Goal: Information Seeking & Learning: Learn about a topic

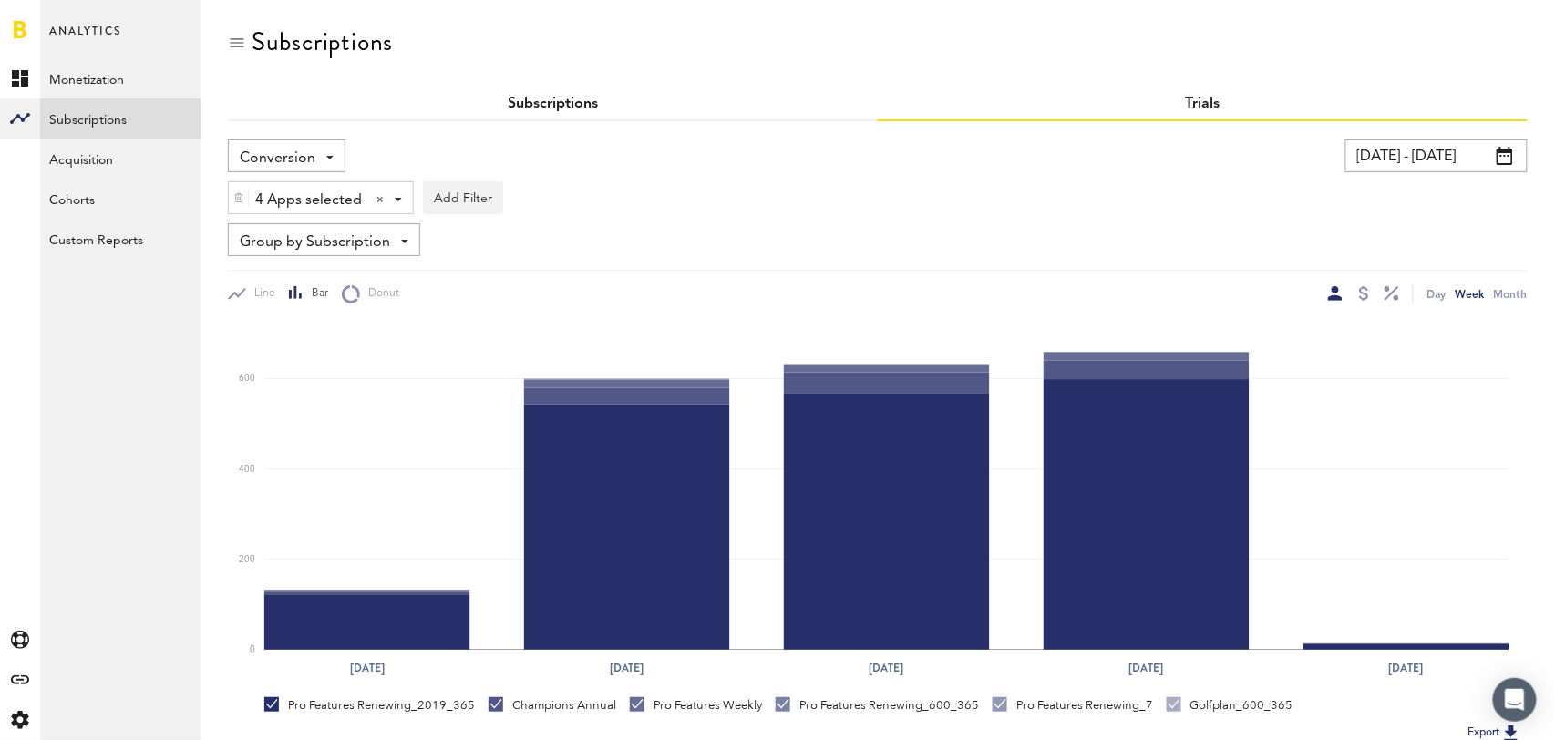
click at [556, 97] on link "Subscriptions" at bounding box center [553, 104] width 90 height 15
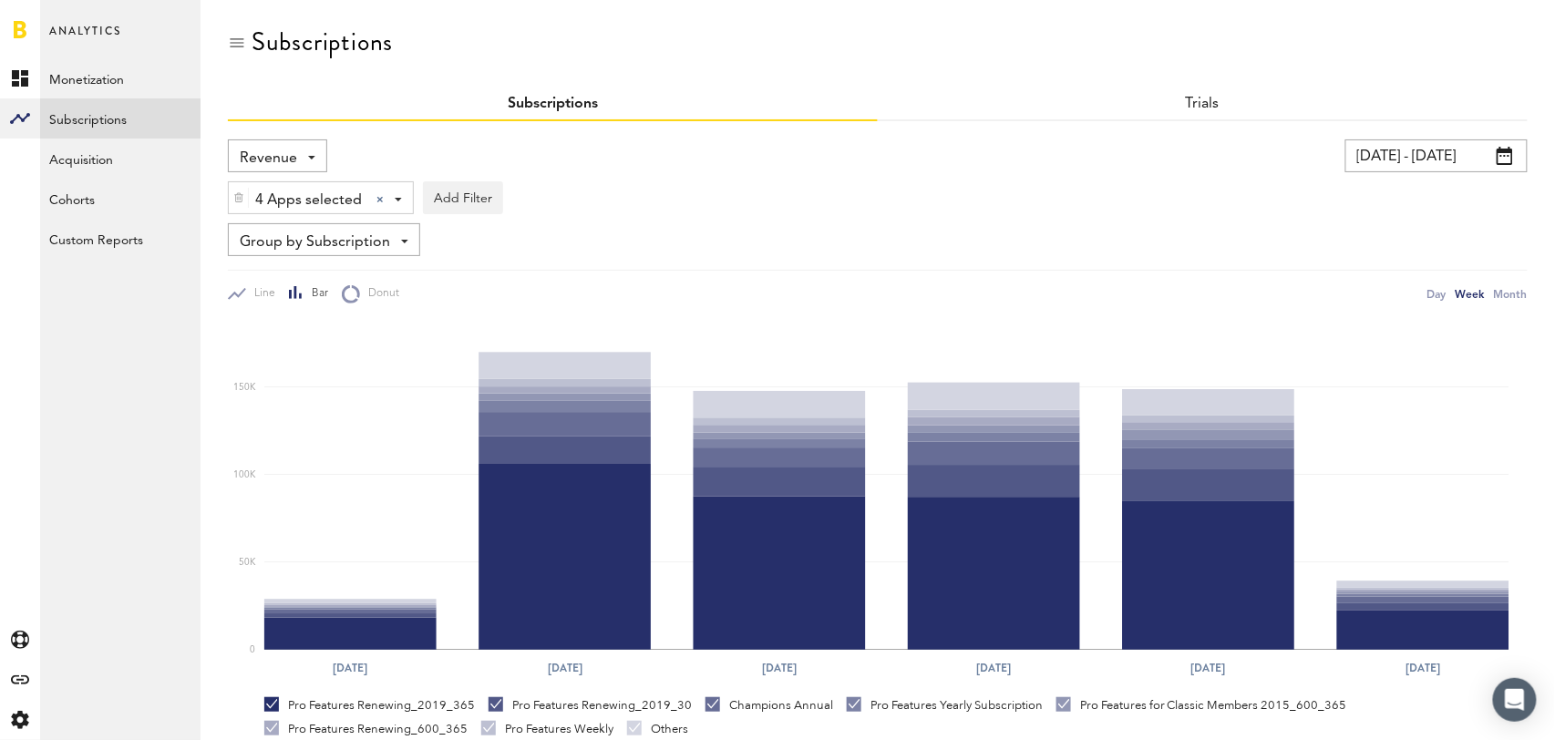
click at [294, 147] on span "Revenue" at bounding box center [268, 158] width 57 height 31
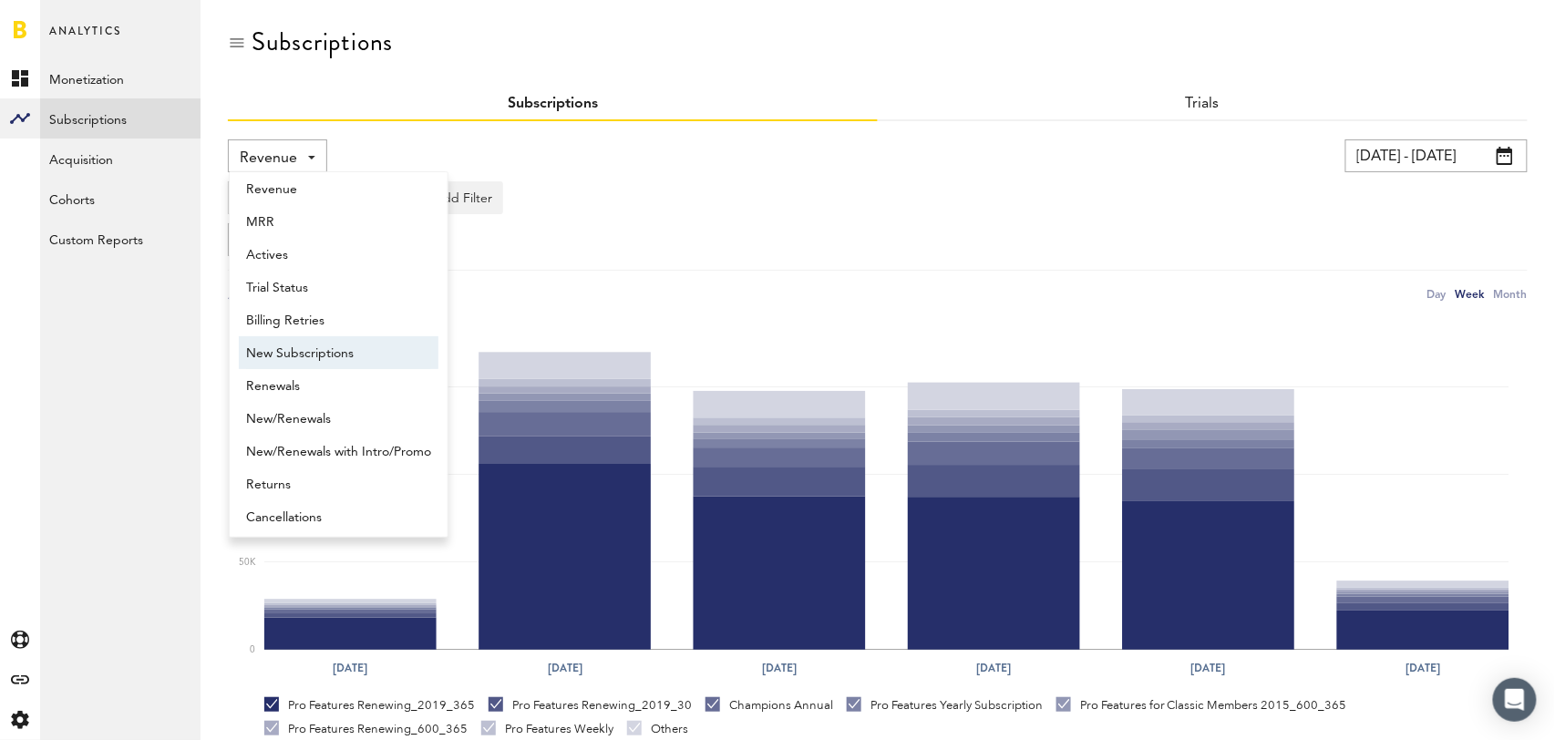
click at [309, 355] on span "New Subscriptions" at bounding box center [338, 353] width 185 height 31
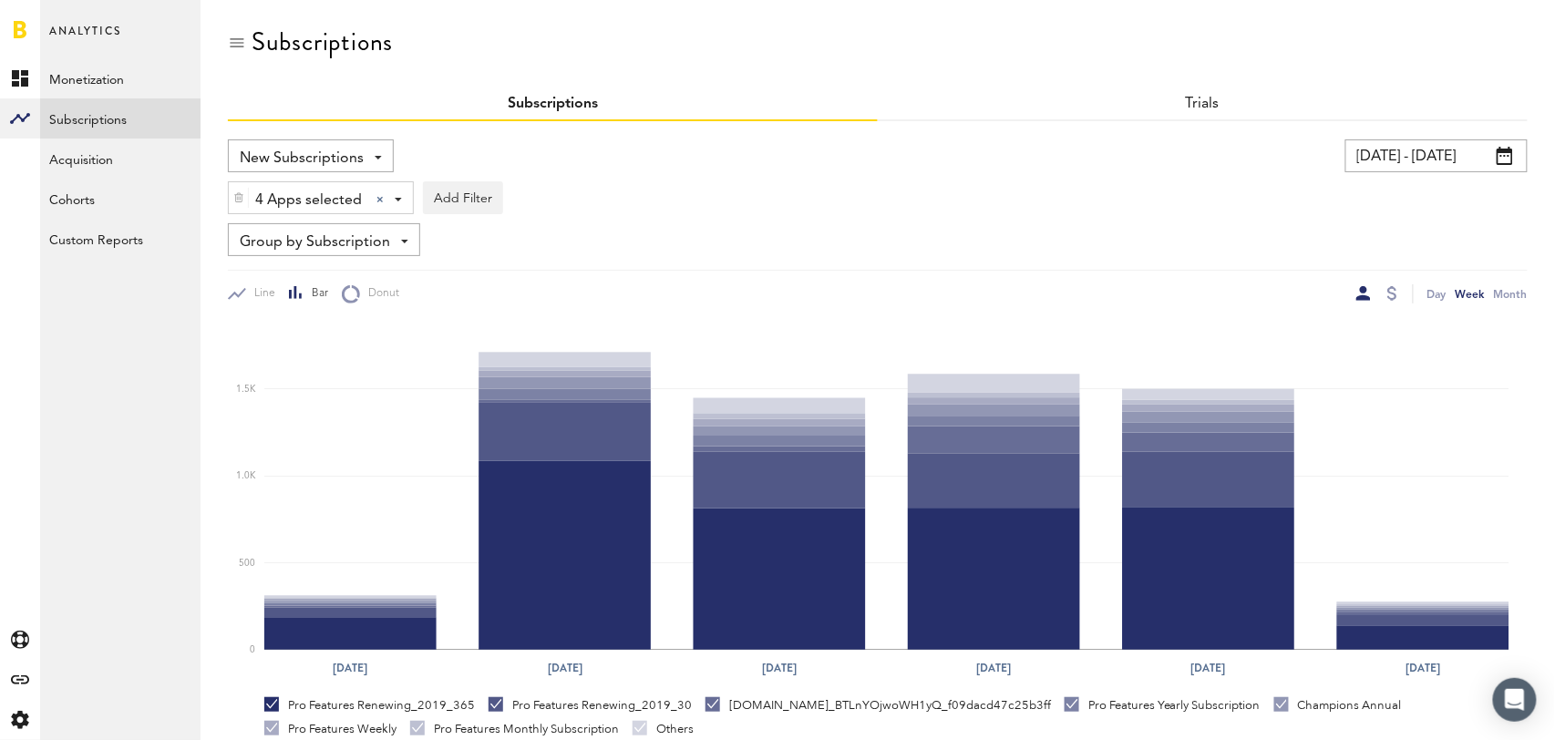
click at [384, 237] on span "Group by Subscription" at bounding box center [315, 242] width 150 height 31
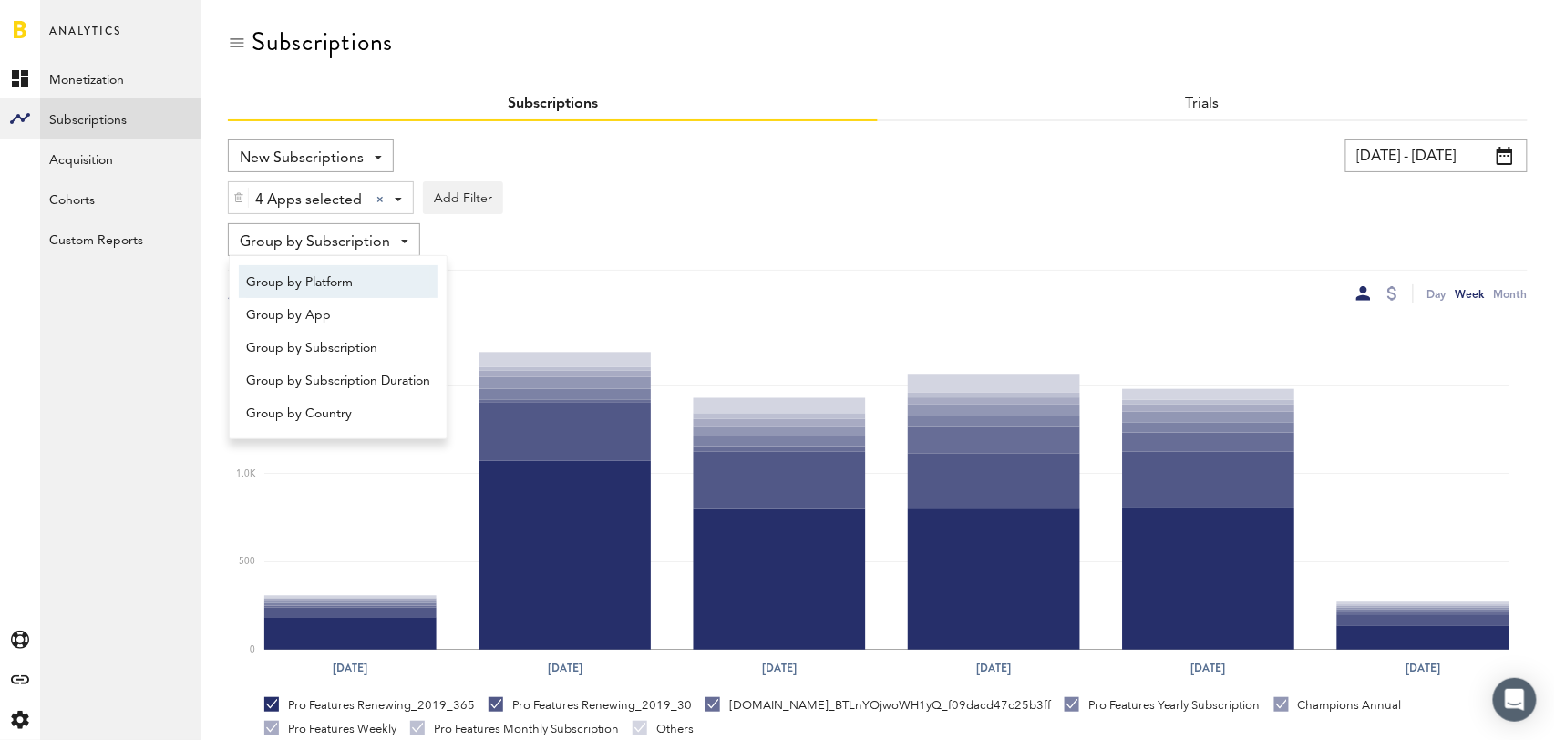
click at [365, 276] on span "Group by Platform" at bounding box center [338, 282] width 184 height 31
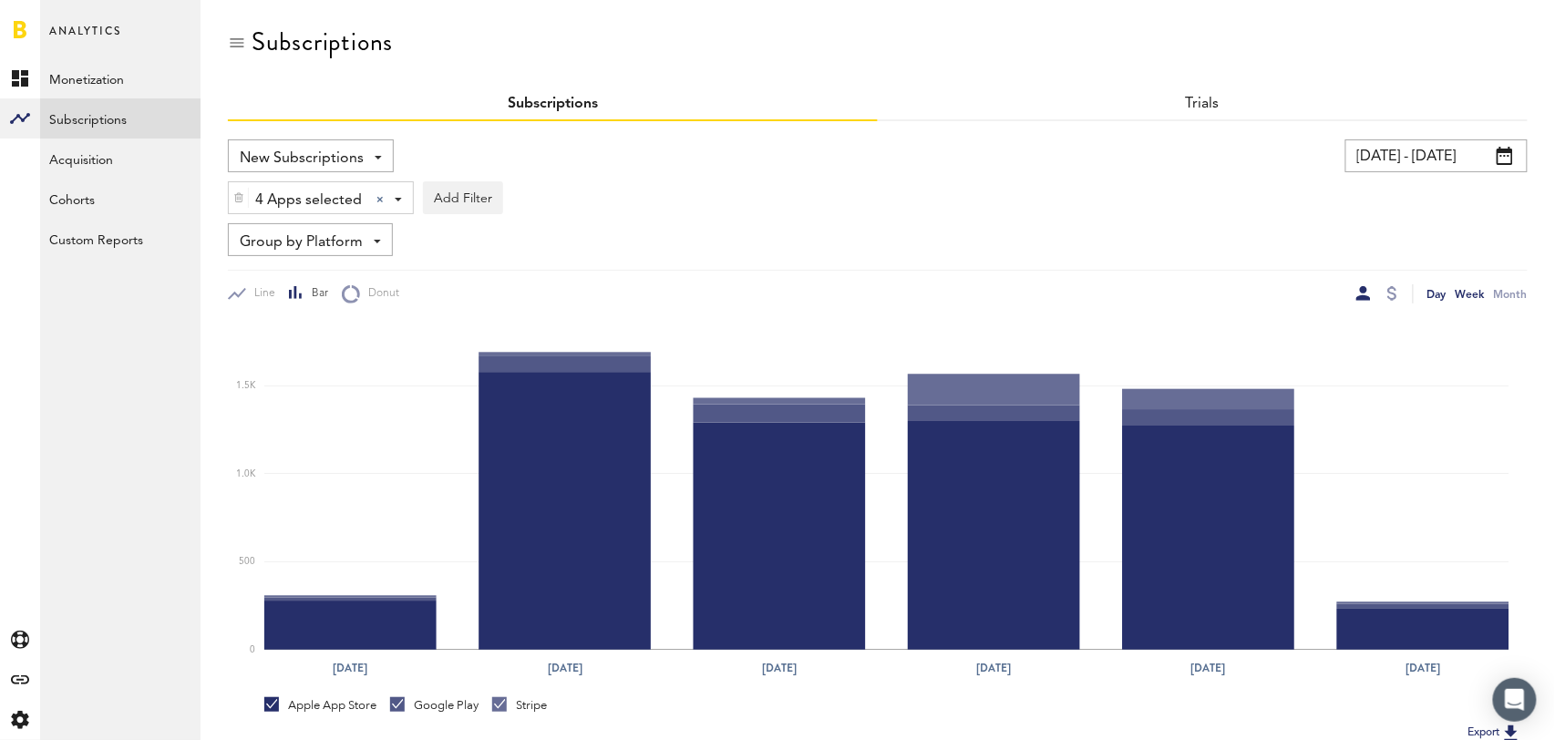
click at [1441, 294] on div "Day" at bounding box center [1437, 293] width 19 height 19
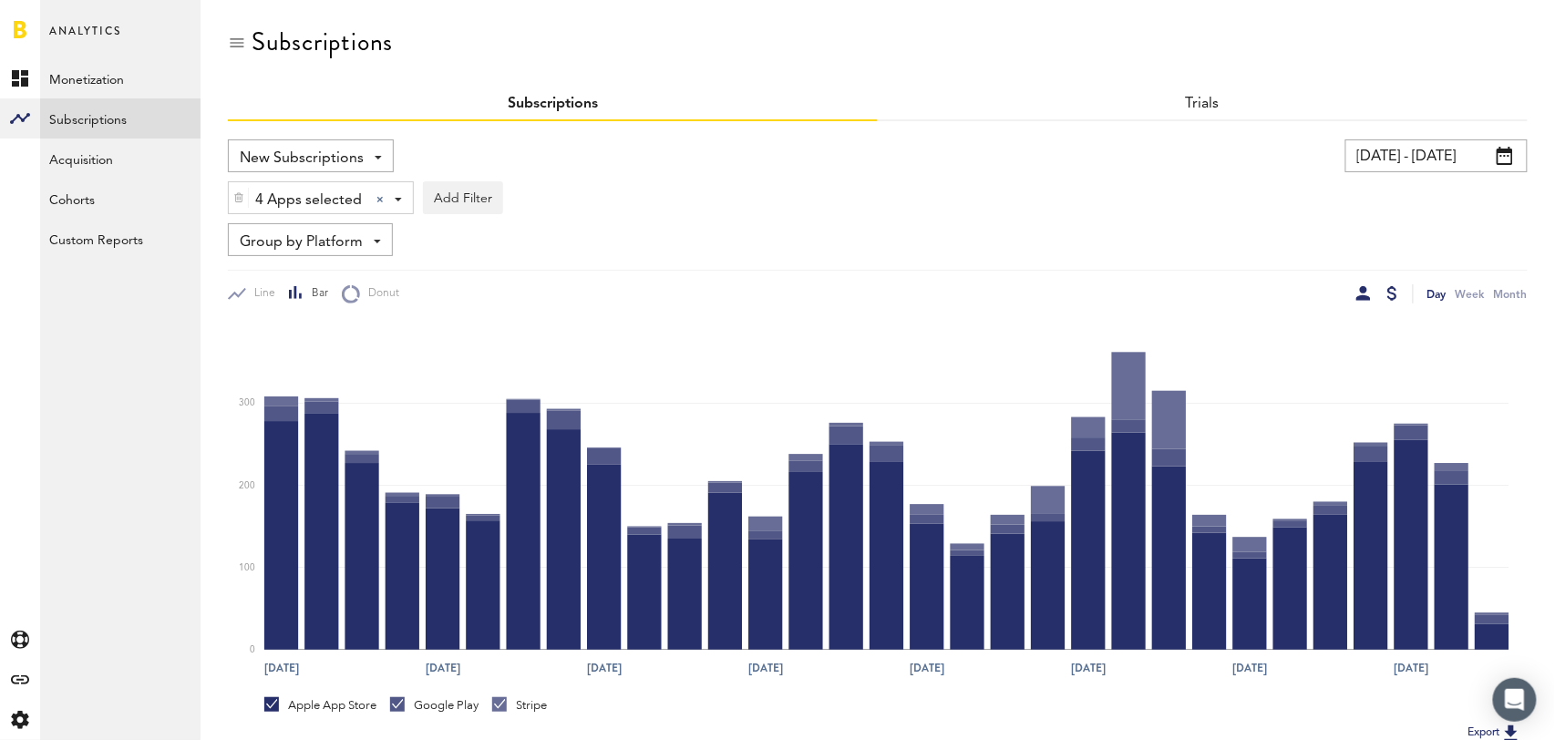
click at [1387, 295] on div at bounding box center [1392, 293] width 10 height 15
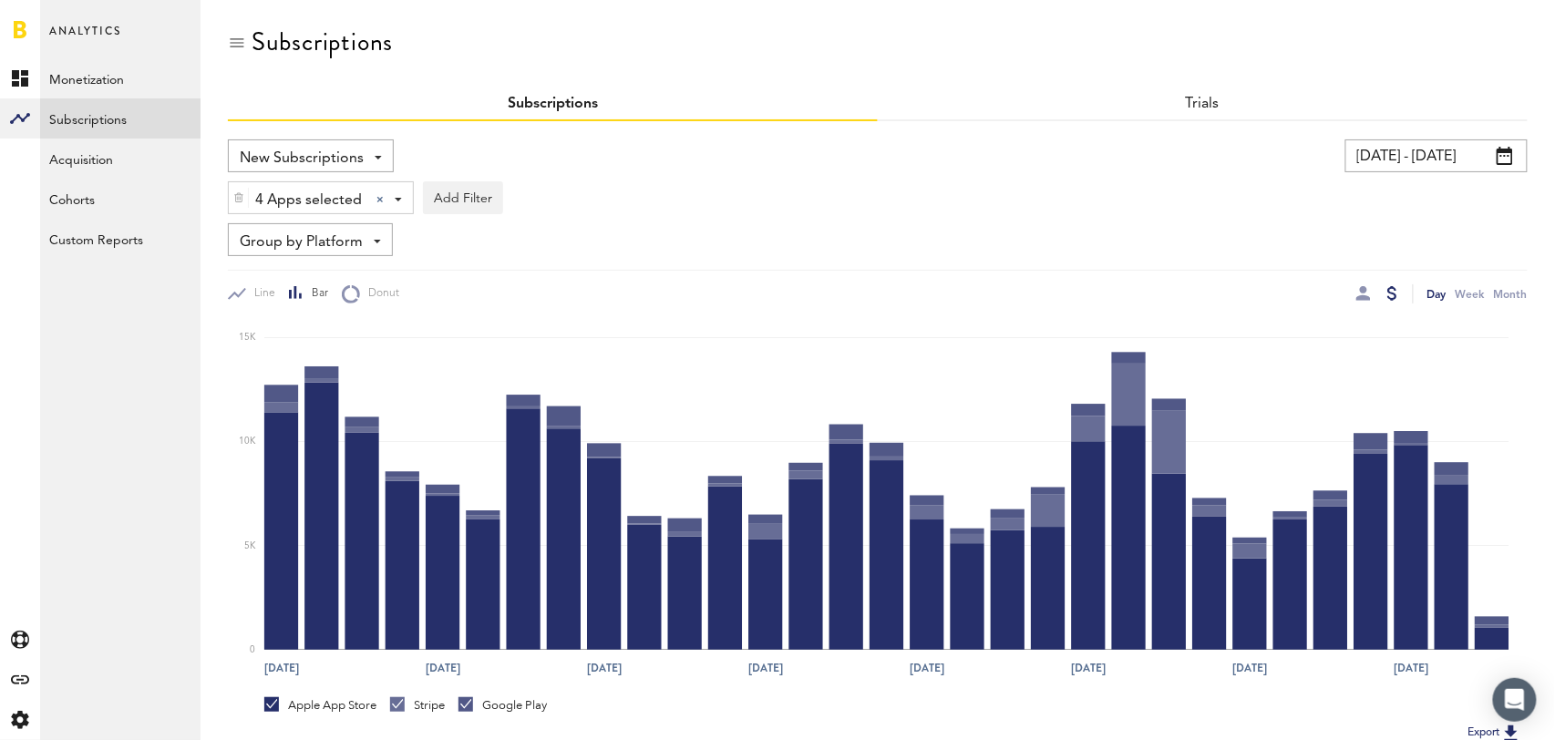
click at [341, 155] on span "New Subscriptions" at bounding box center [302, 158] width 124 height 31
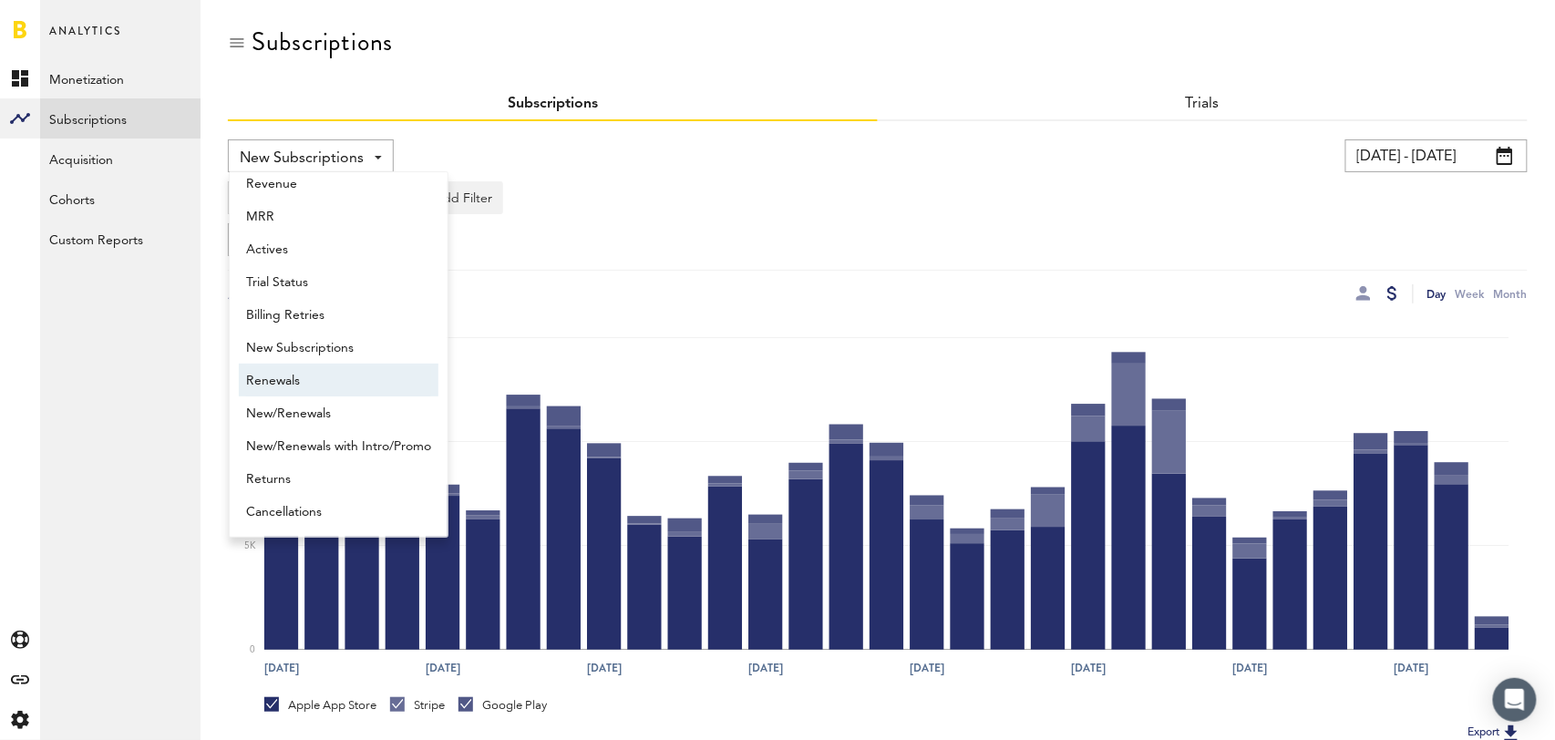
click at [293, 376] on span "Renewals" at bounding box center [338, 381] width 185 height 31
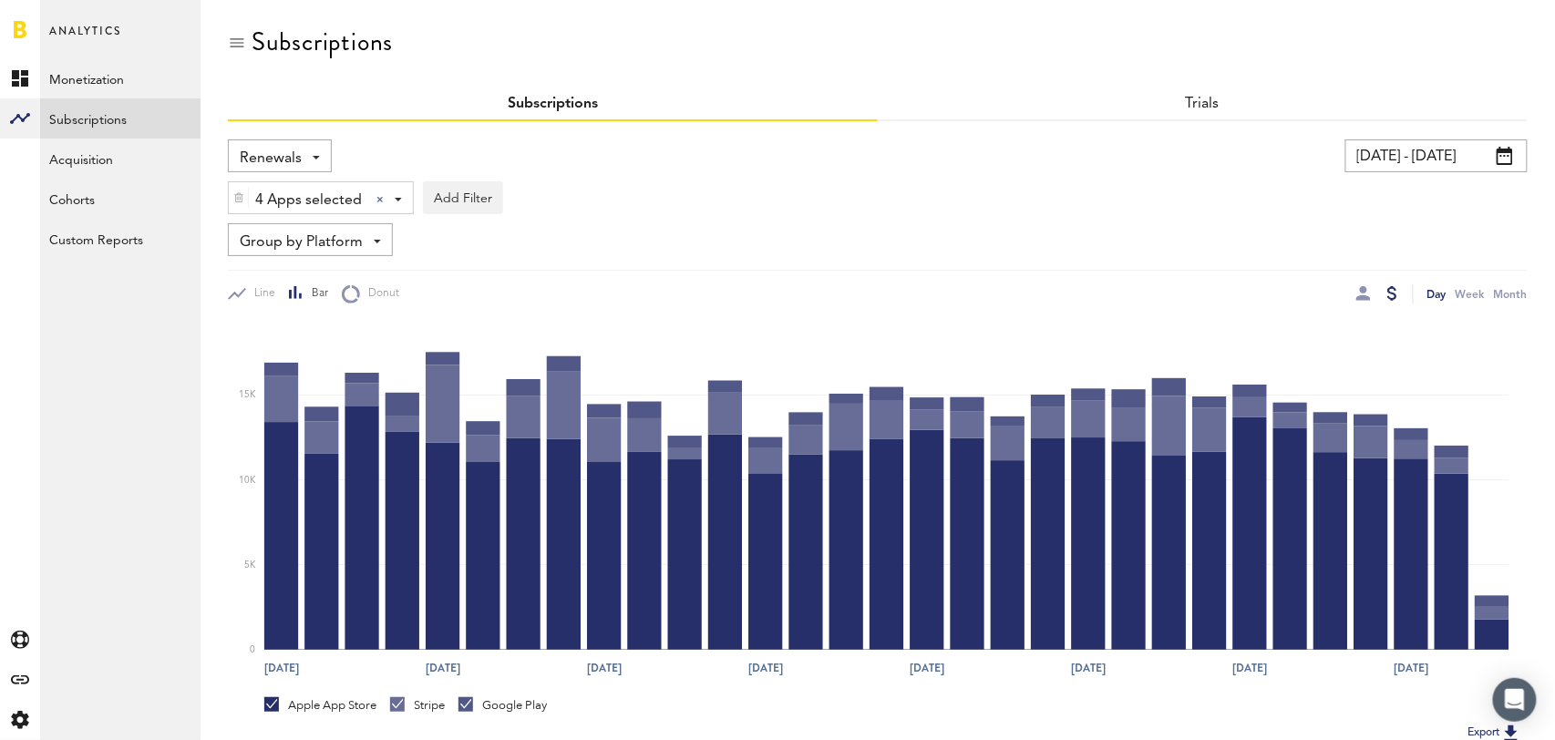
click at [1435, 152] on input "[DATE] - [DATE]" at bounding box center [1437, 155] width 182 height 33
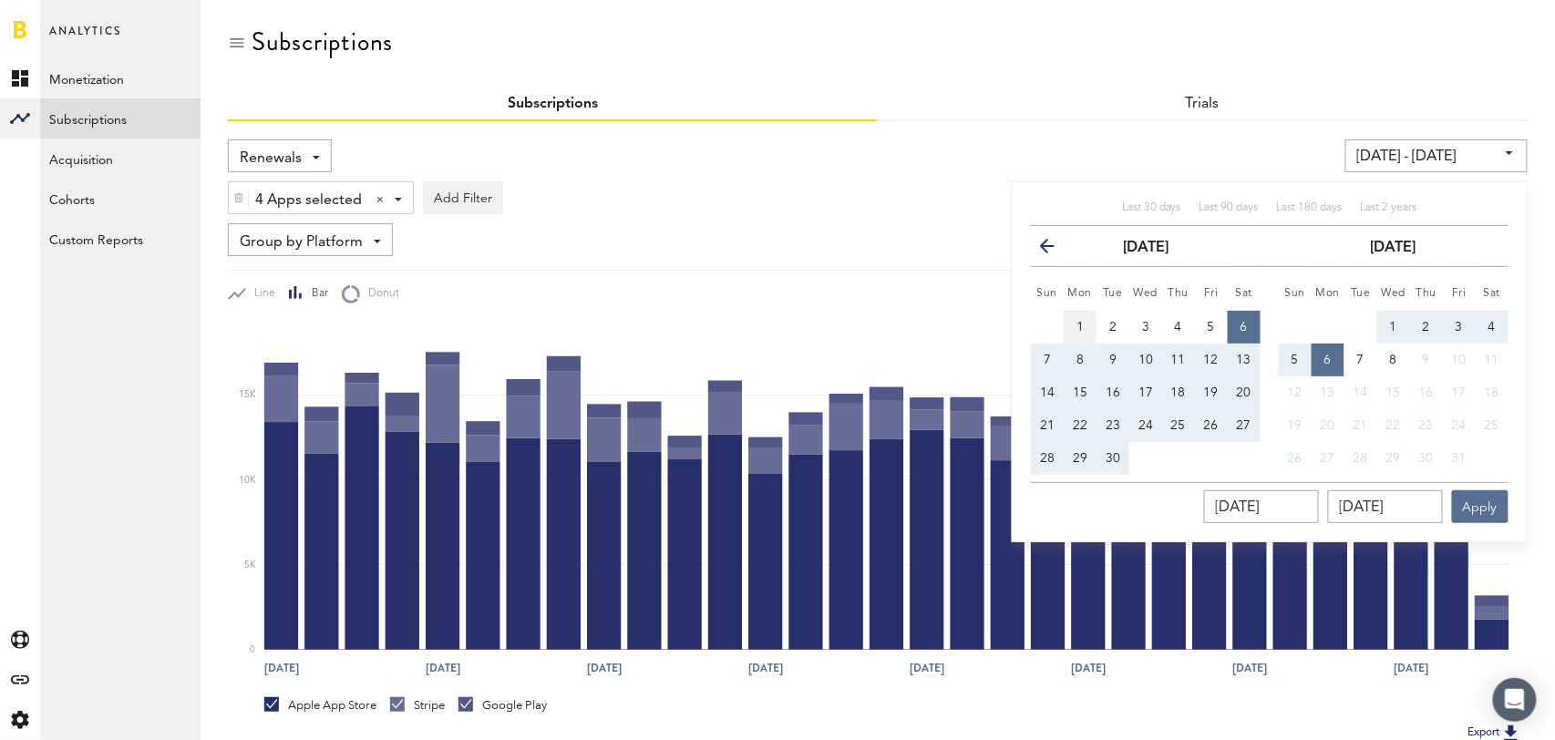
click at [1075, 322] on button "1" at bounding box center [1080, 327] width 33 height 33
type input "09/01/25 - 09/01/25"
type input "09/01/2025"
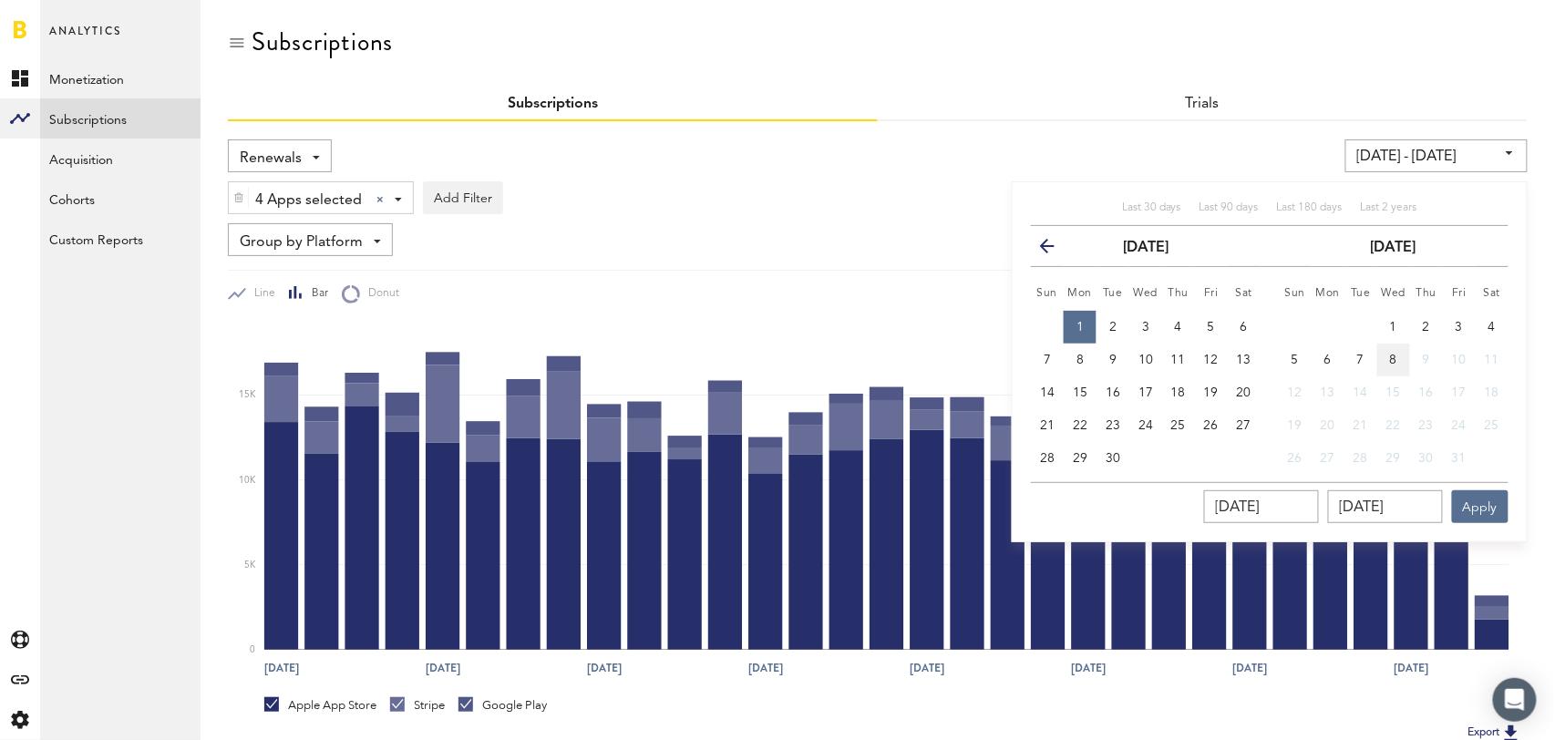
click at [1393, 349] on button "8" at bounding box center [1393, 360] width 33 height 33
type input "09/01/25 - 10/08/25"
type input "10/08/2025"
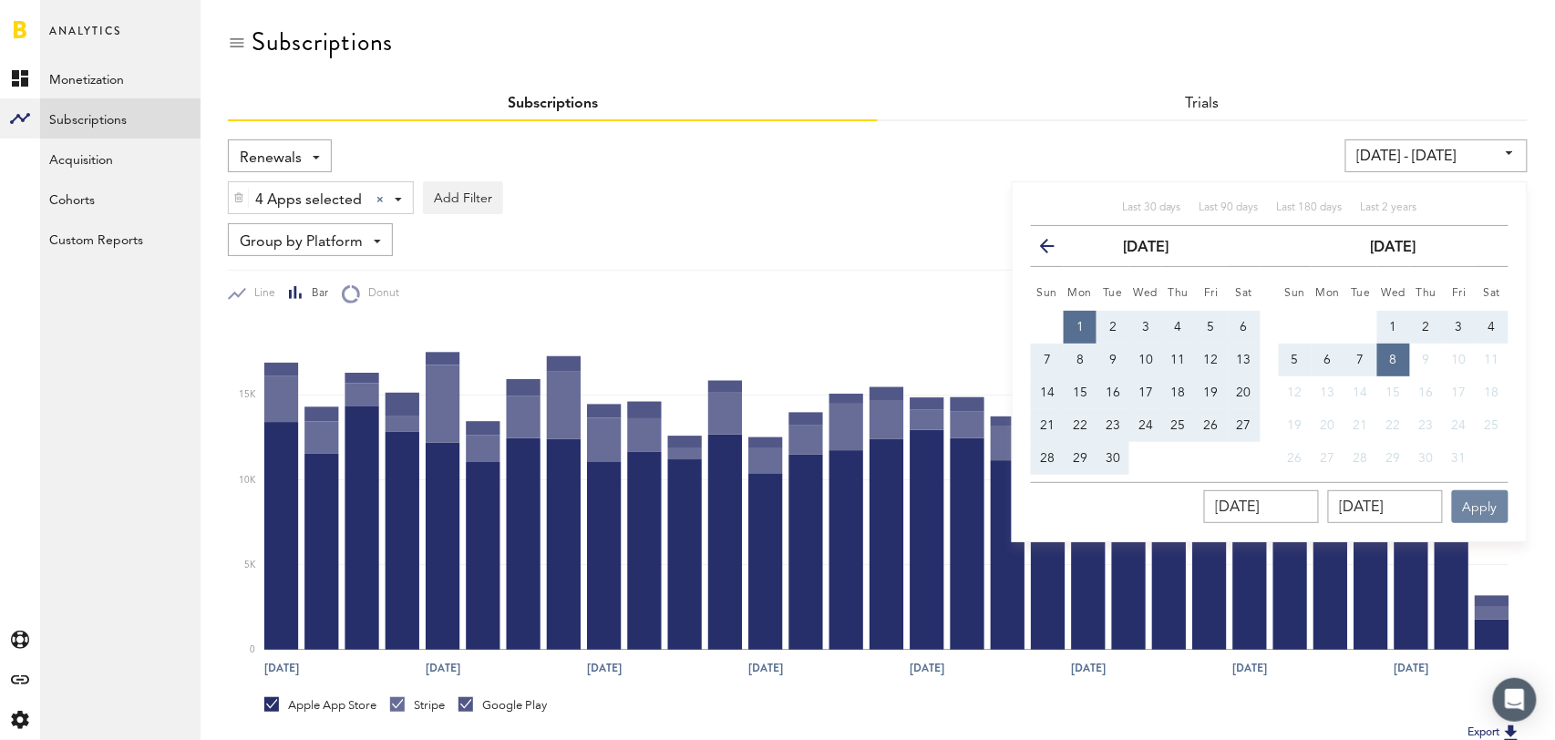
click at [1488, 498] on button "Apply" at bounding box center [1480, 506] width 57 height 33
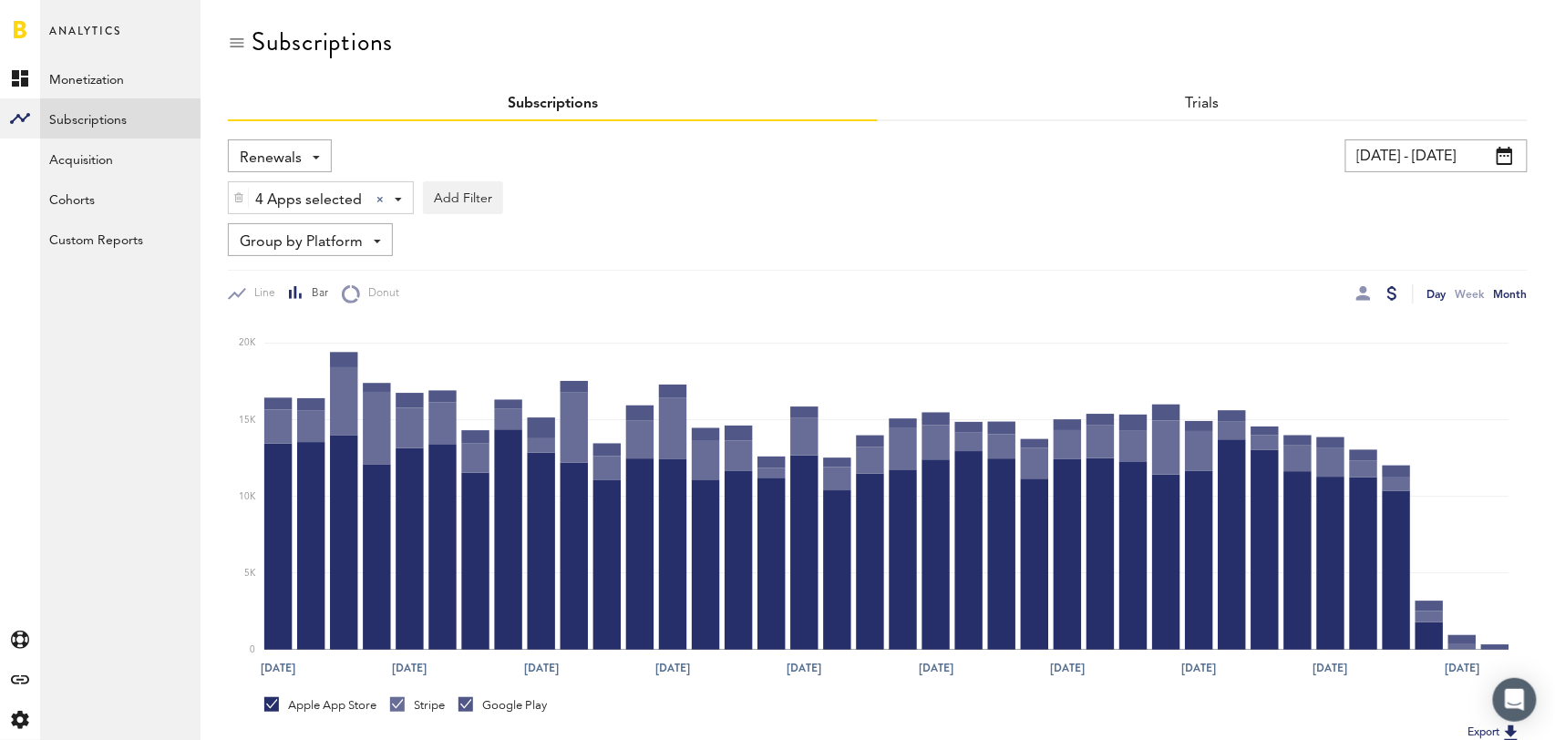
click at [1513, 289] on div "Month" at bounding box center [1511, 293] width 34 height 19
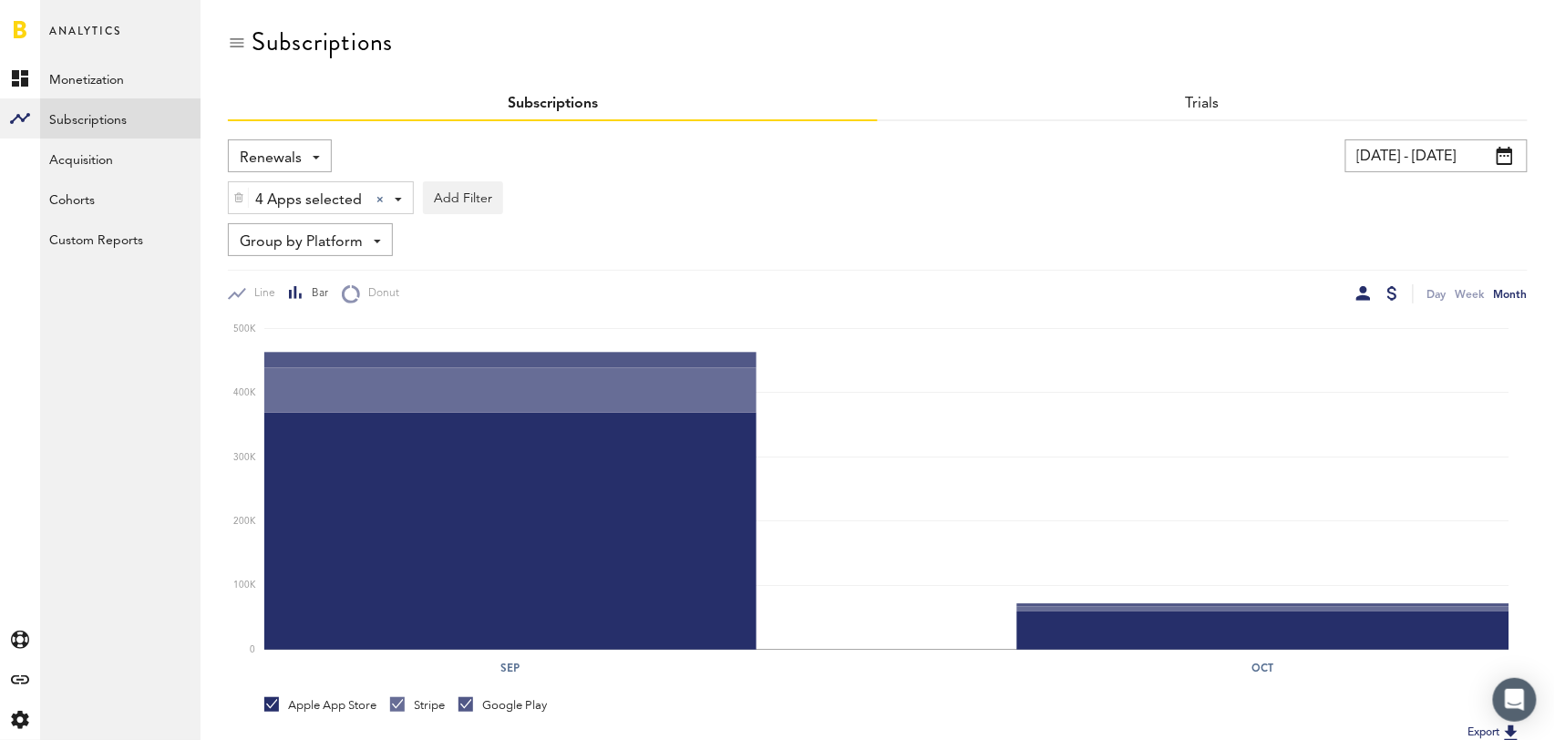
click at [1363, 291] on div at bounding box center [1363, 293] width 15 height 15
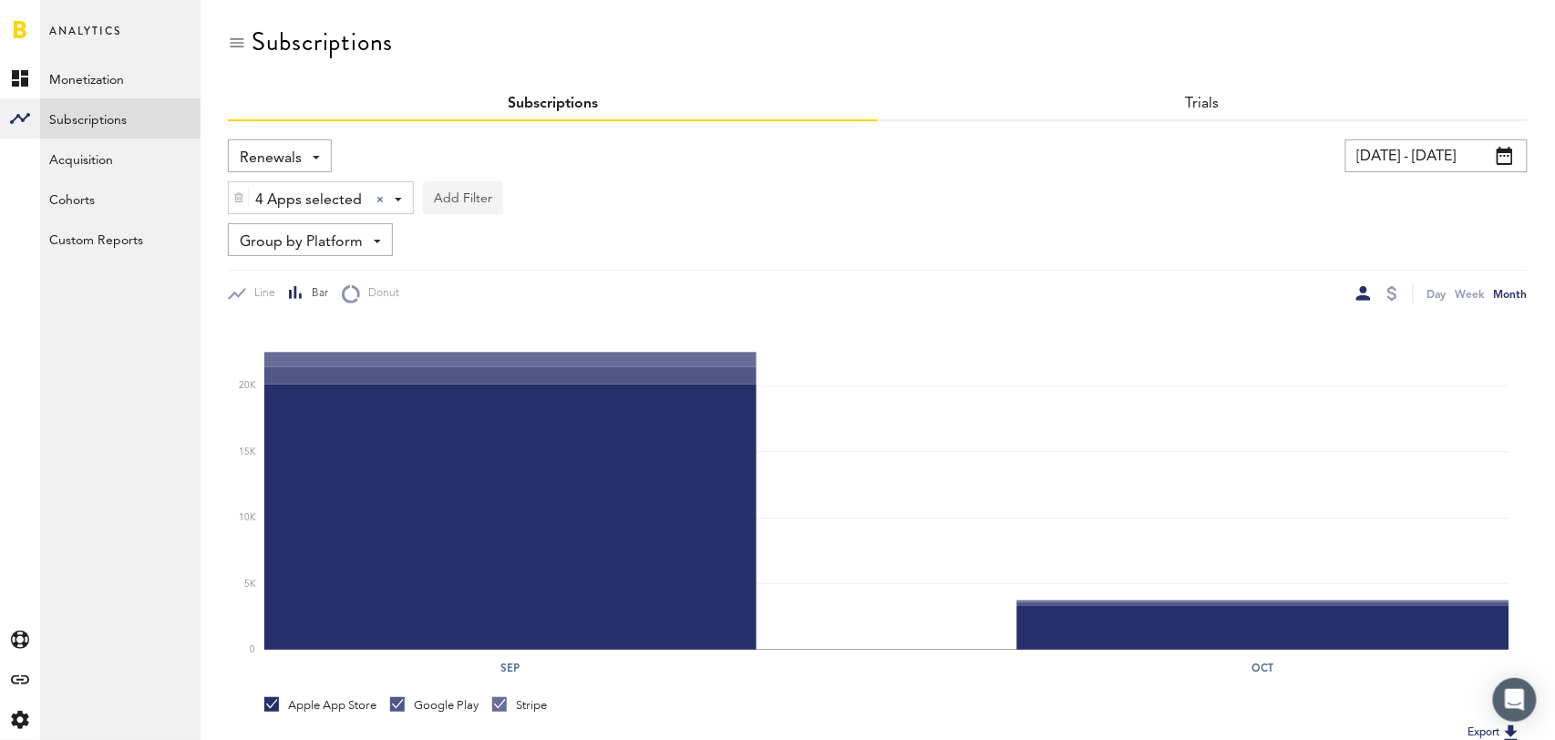
click at [464, 199] on button "Add Filter" at bounding box center [463, 197] width 80 height 33
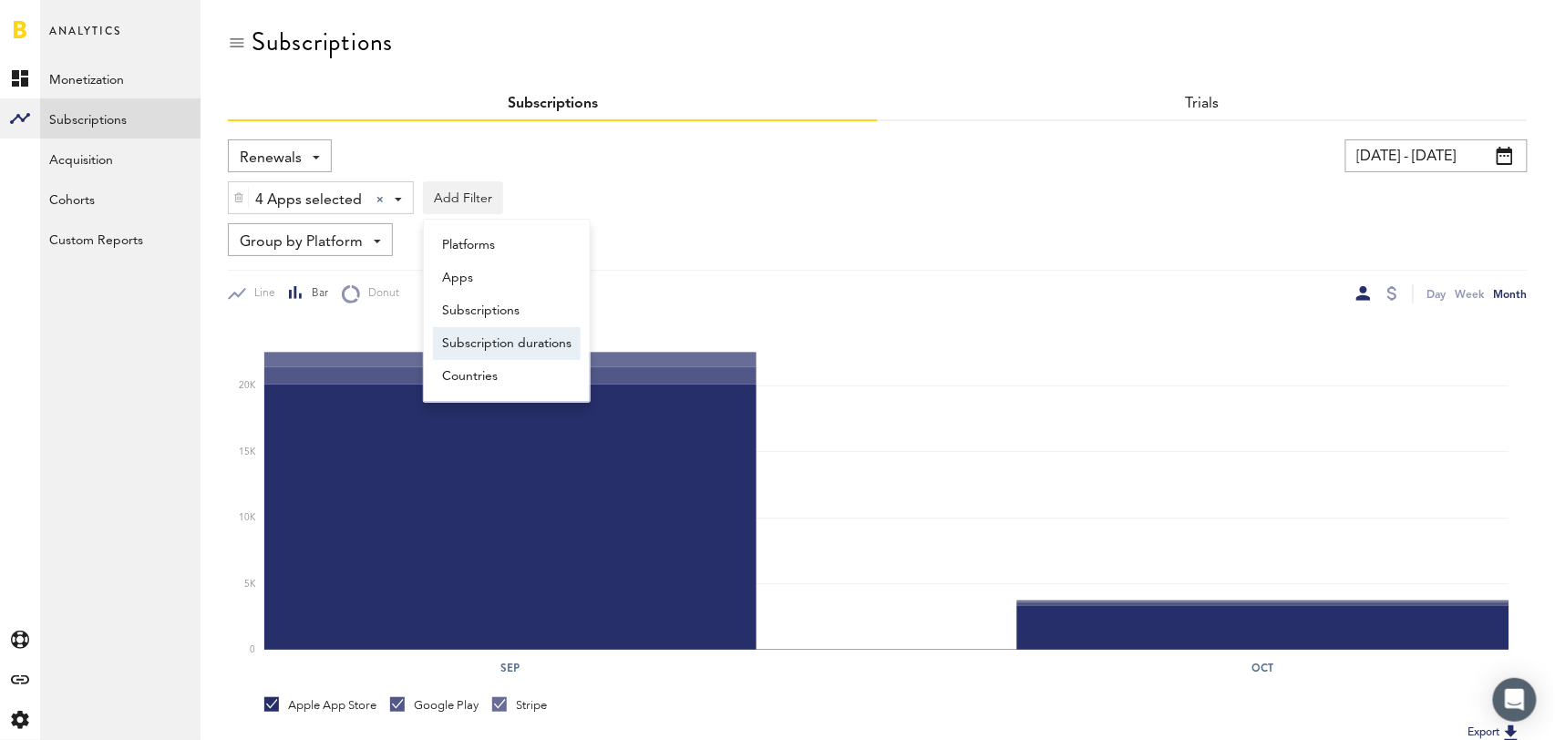
click at [502, 341] on li "Subscription durations" at bounding box center [507, 343] width 148 height 33
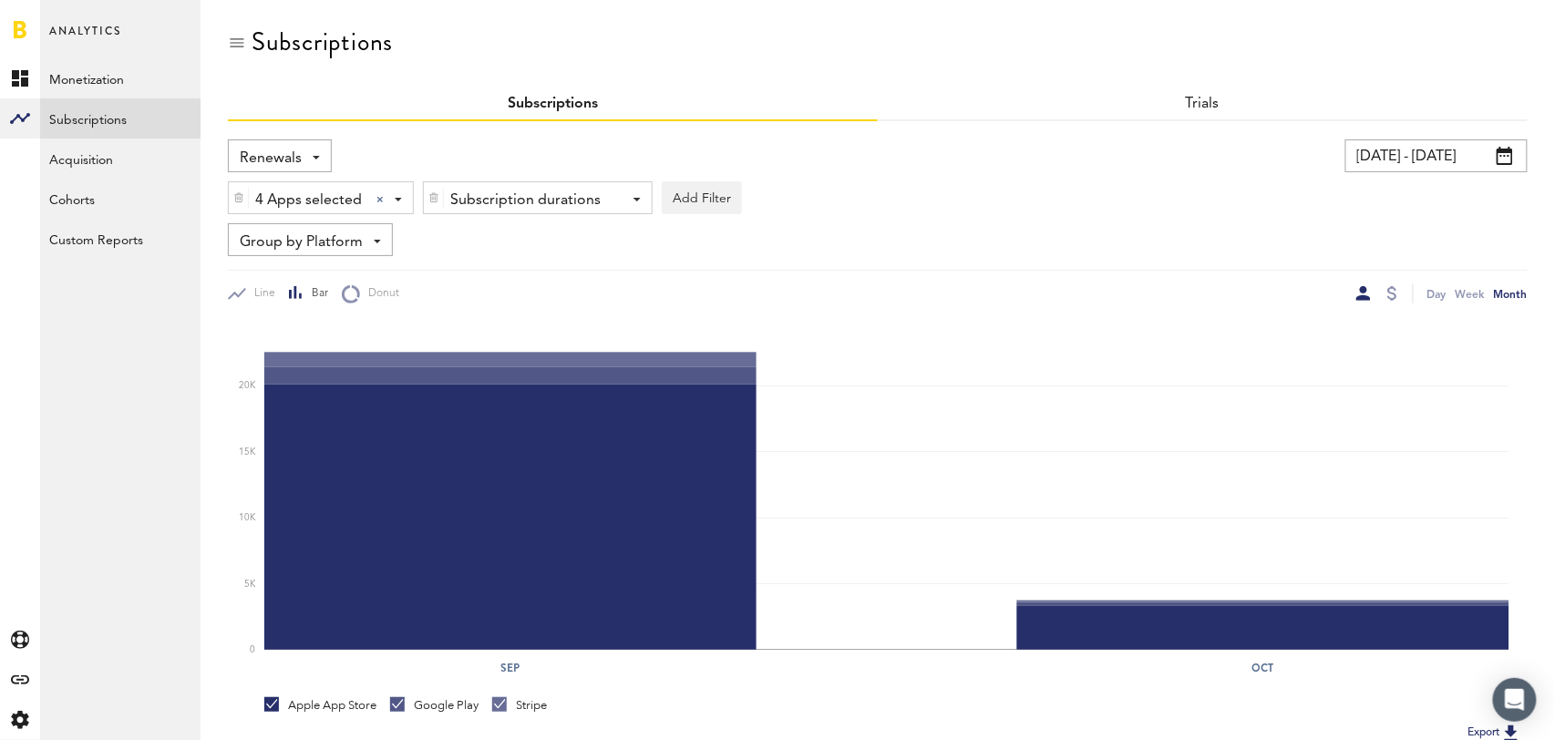
click at [623, 203] on div "Subscription durations - 1 week 1 month 1 year" at bounding box center [538, 198] width 228 height 33
click at [539, 306] on span "1 year" at bounding box center [510, 308] width 139 height 31
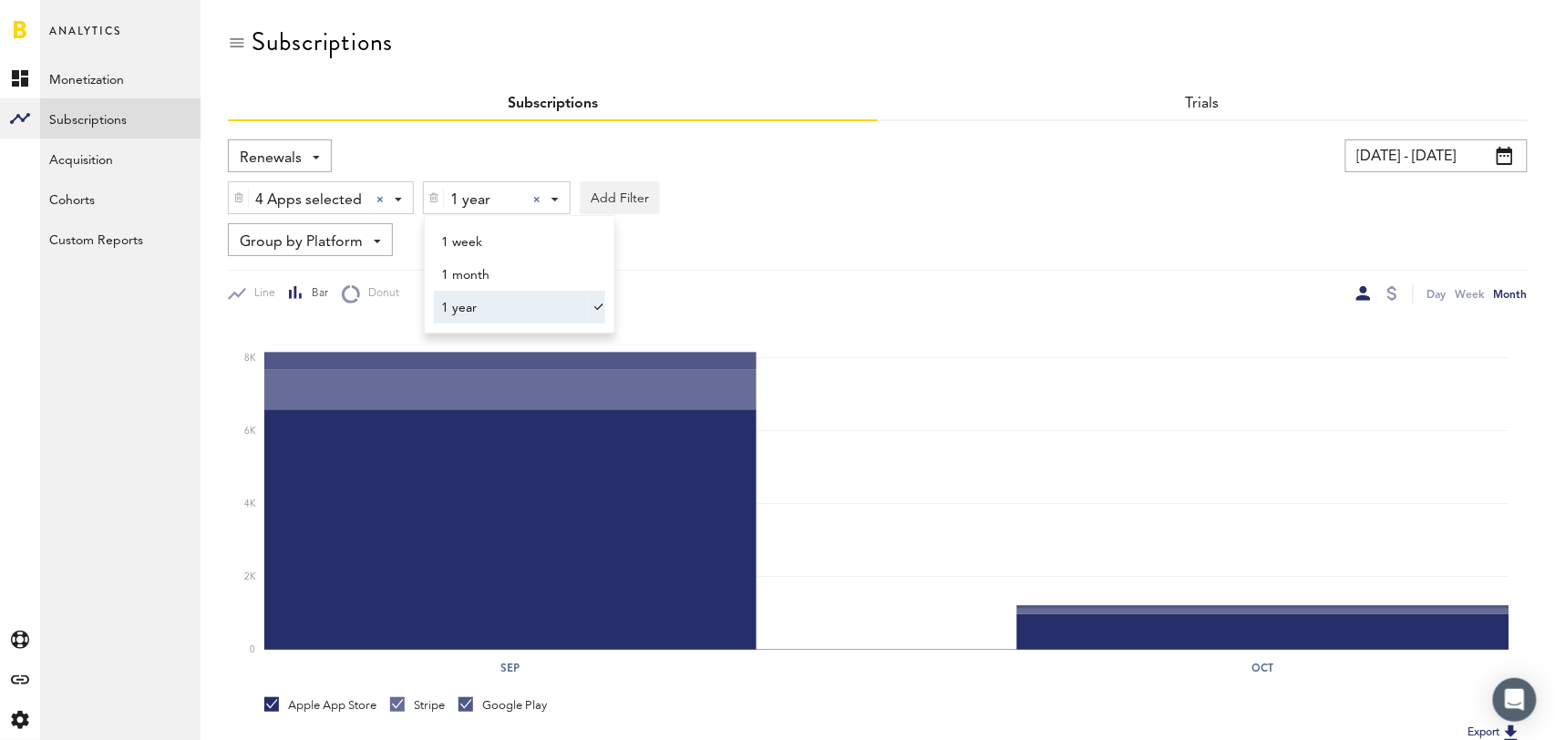
click at [1420, 150] on input "09/01/25 - 10/08/25" at bounding box center [1437, 155] width 182 height 33
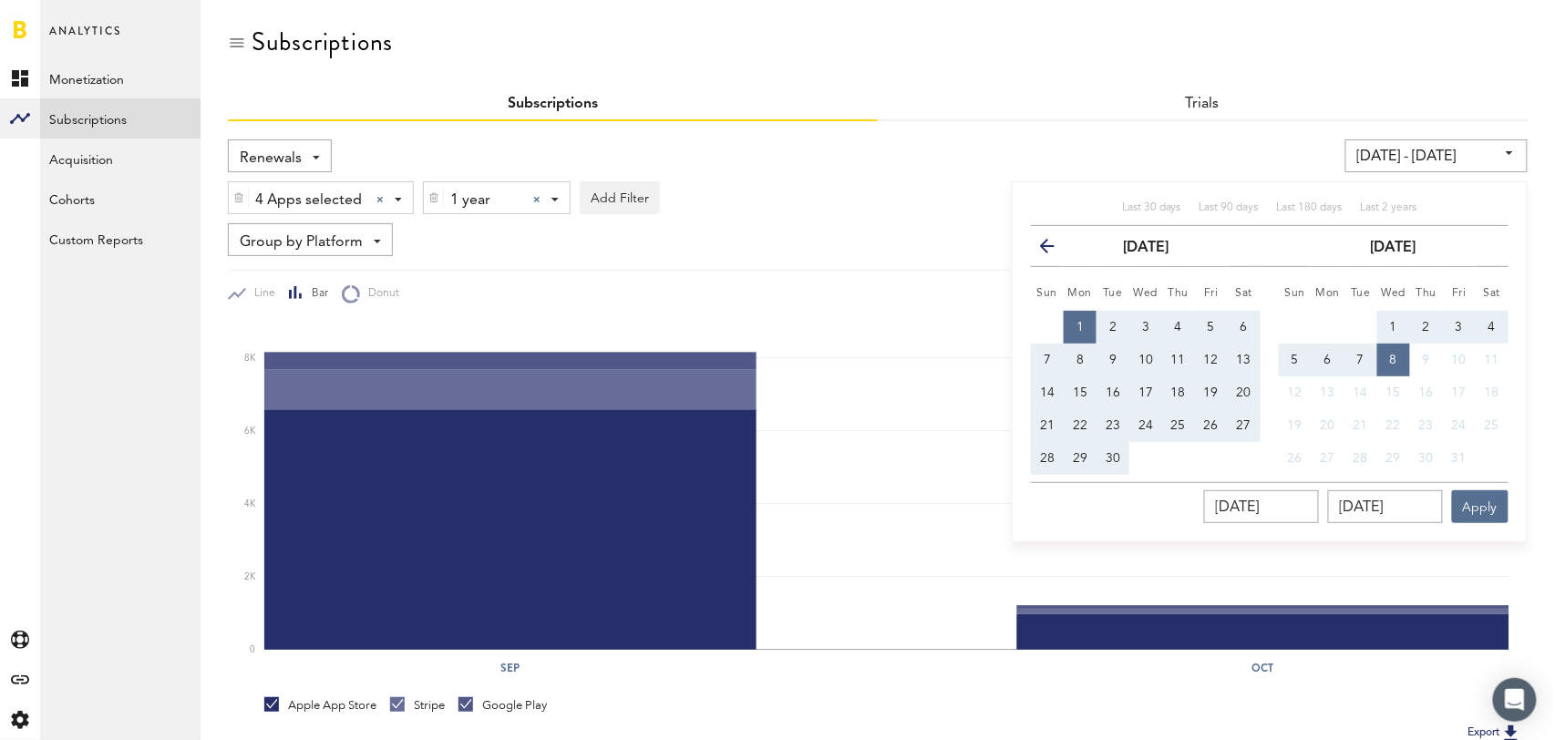
click at [1055, 250] on icon "button" at bounding box center [1055, 250] width 0 height 0
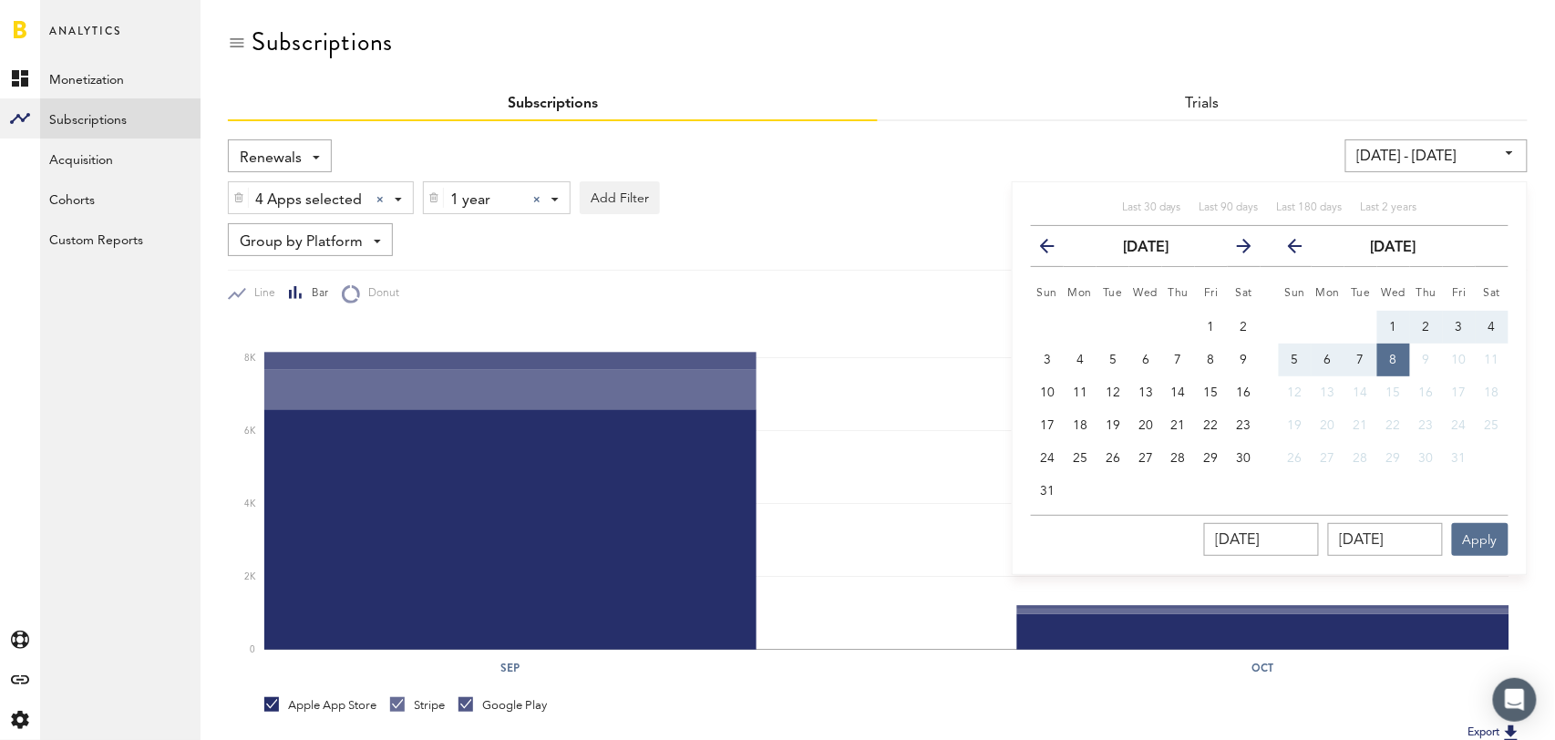
click at [1055, 250] on icon "button" at bounding box center [1055, 250] width 0 height 0
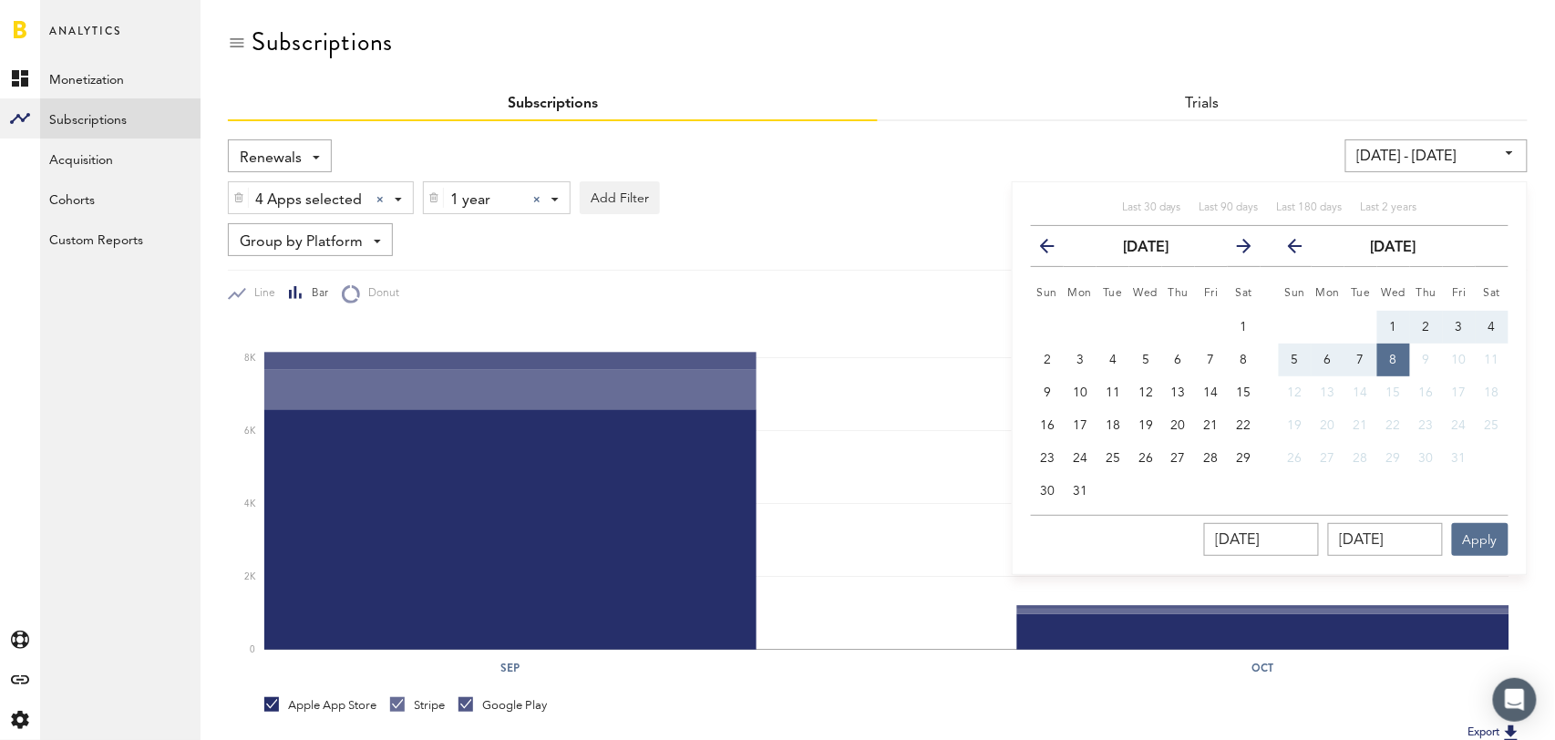
click at [1055, 250] on icon "button" at bounding box center [1055, 250] width 0 height 0
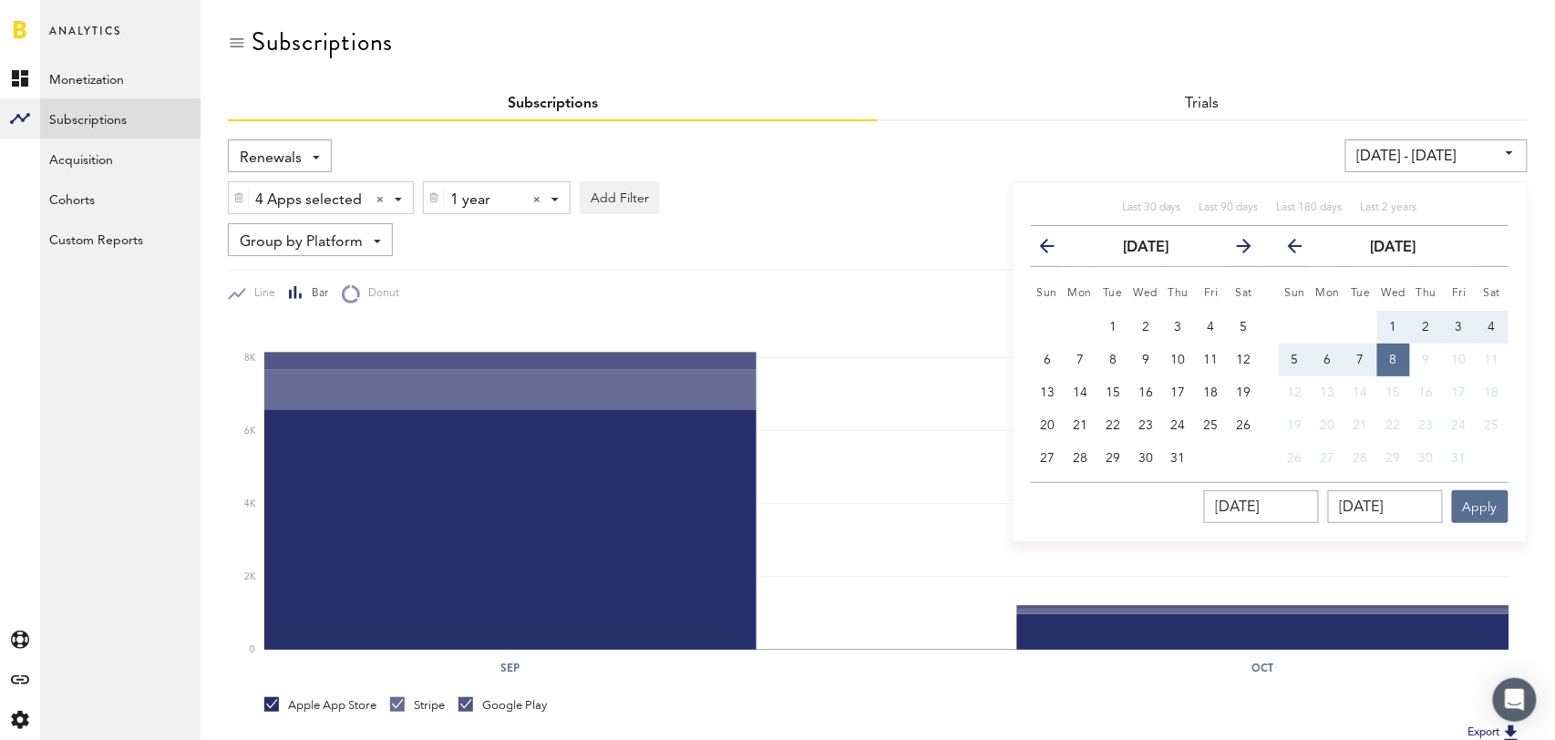
click at [1055, 250] on icon "button" at bounding box center [1055, 250] width 0 height 0
click at [1044, 321] on span "1" at bounding box center [1047, 327] width 7 height 13
type input "09/01/24 - 09/01/24"
type input "09/01/2024"
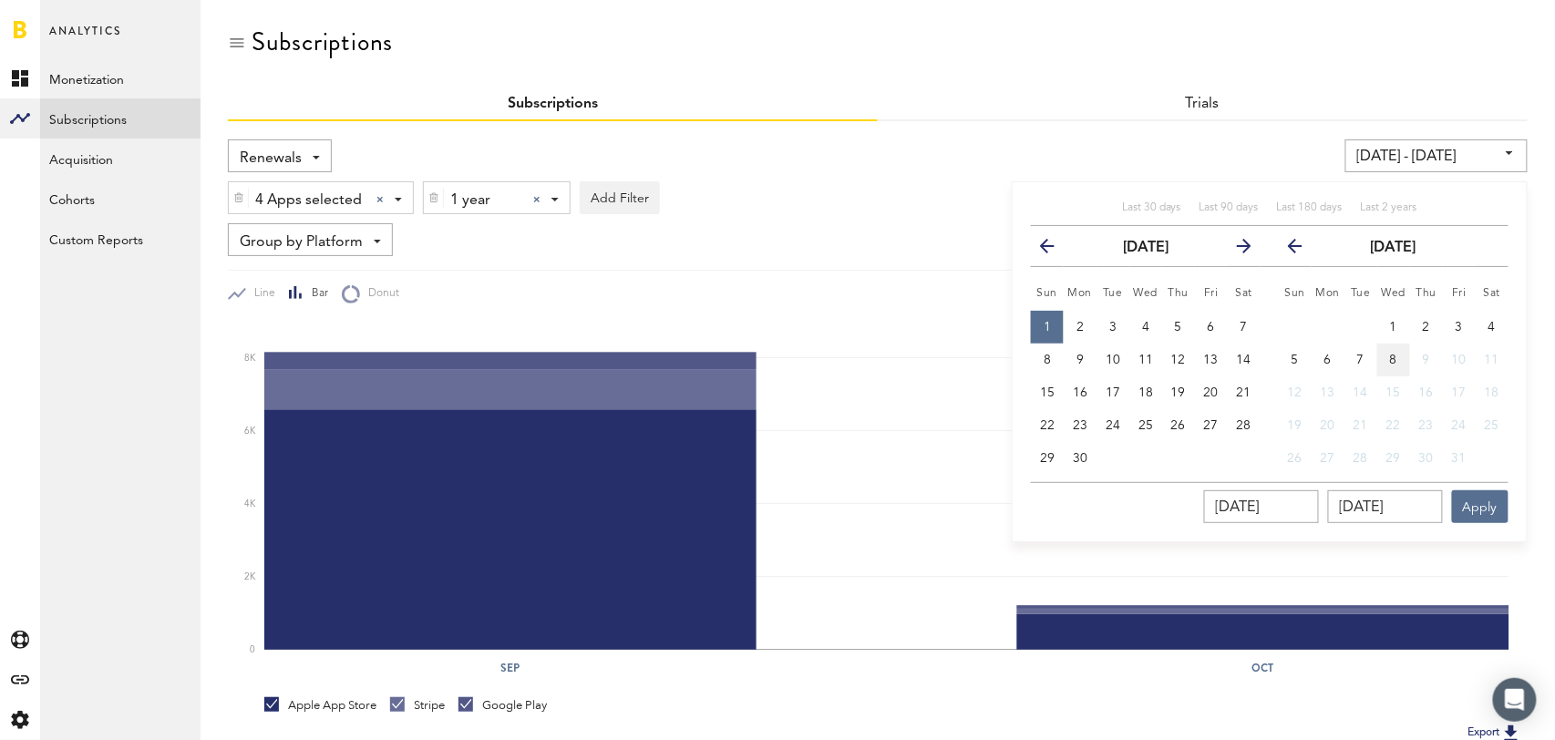
click at [1397, 360] on span "8" at bounding box center [1393, 360] width 7 height 13
type input "09/01/24 - 10/08/25"
type input "10/08/2025"
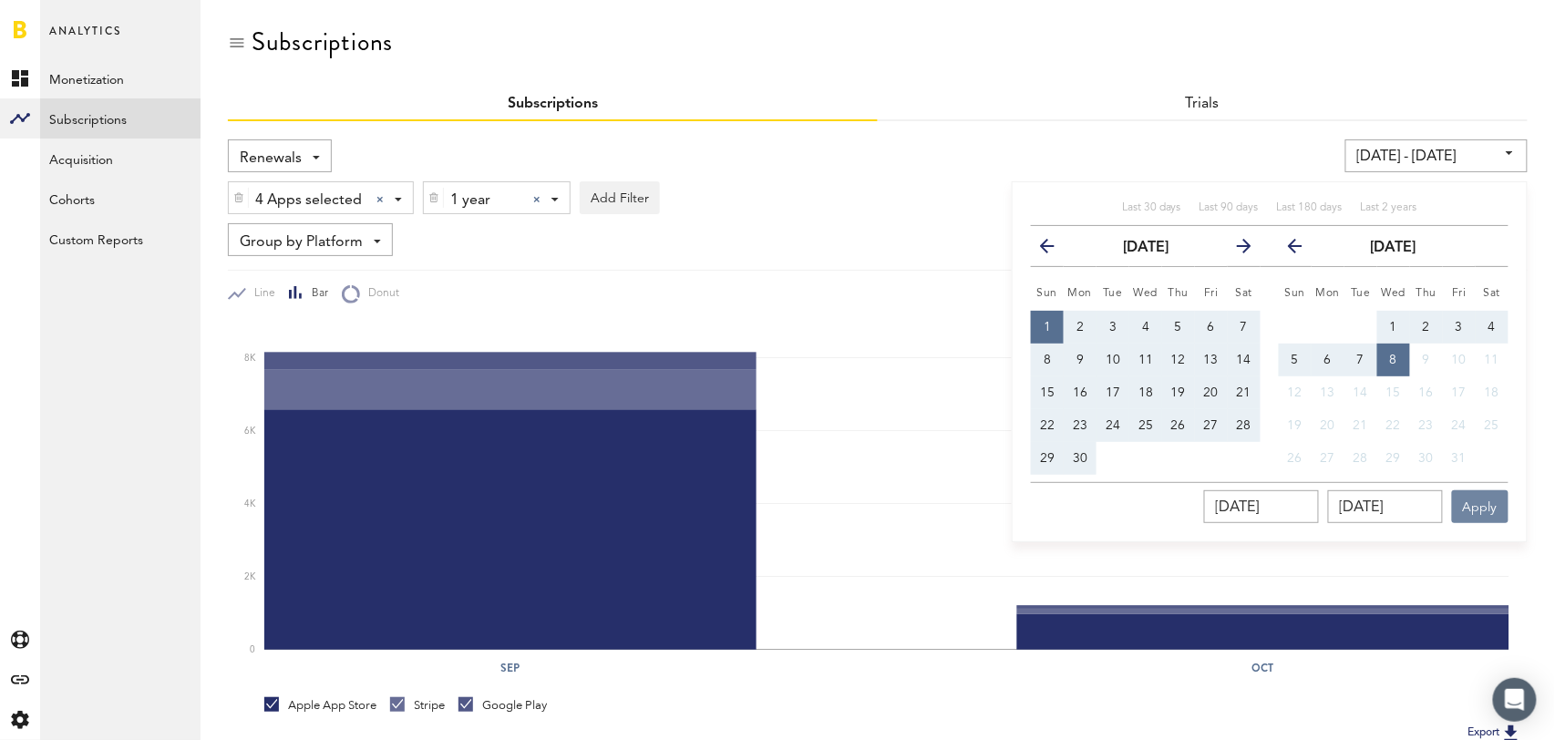
click at [1478, 500] on button "Apply" at bounding box center [1480, 506] width 57 height 33
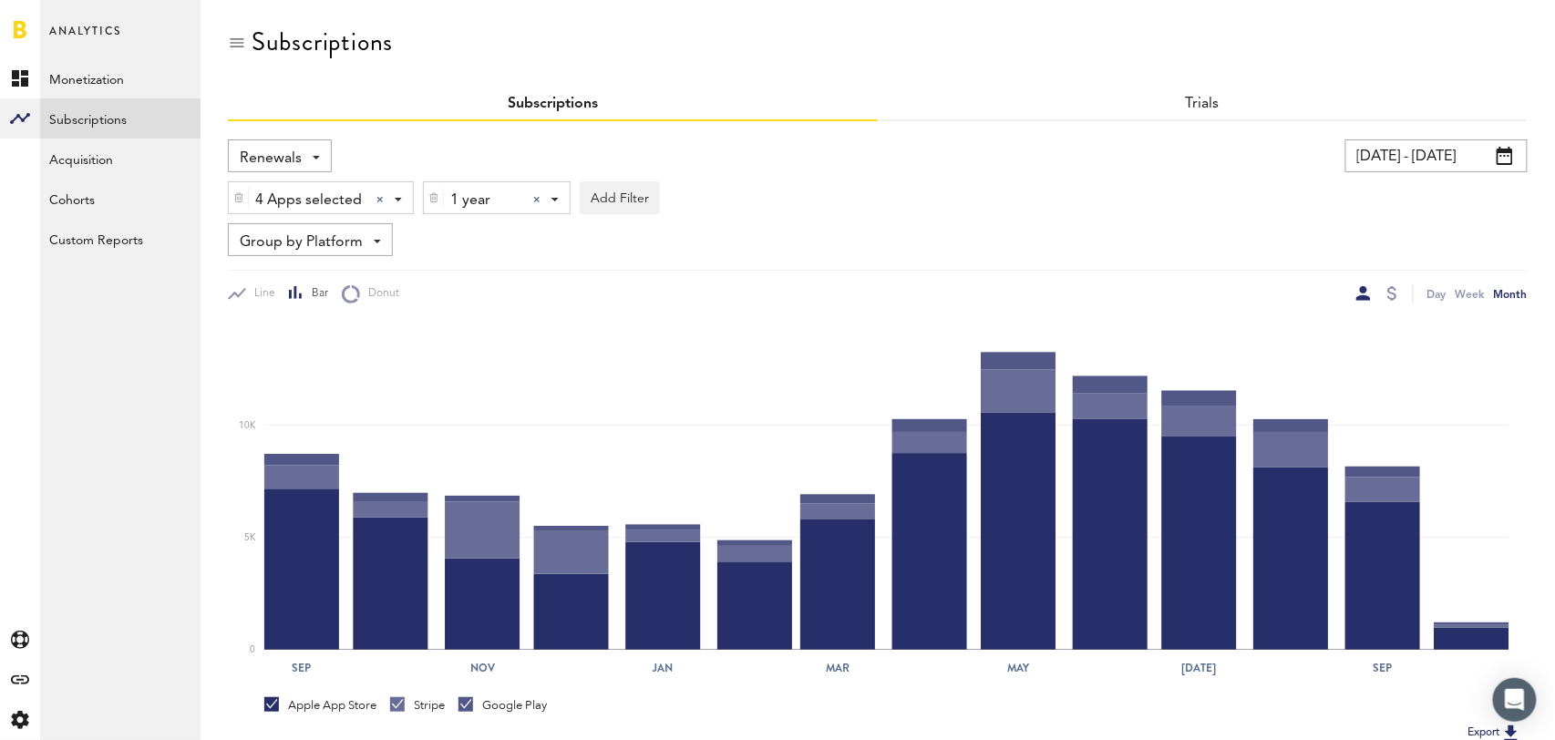
click at [294, 150] on span "Renewals" at bounding box center [271, 158] width 62 height 31
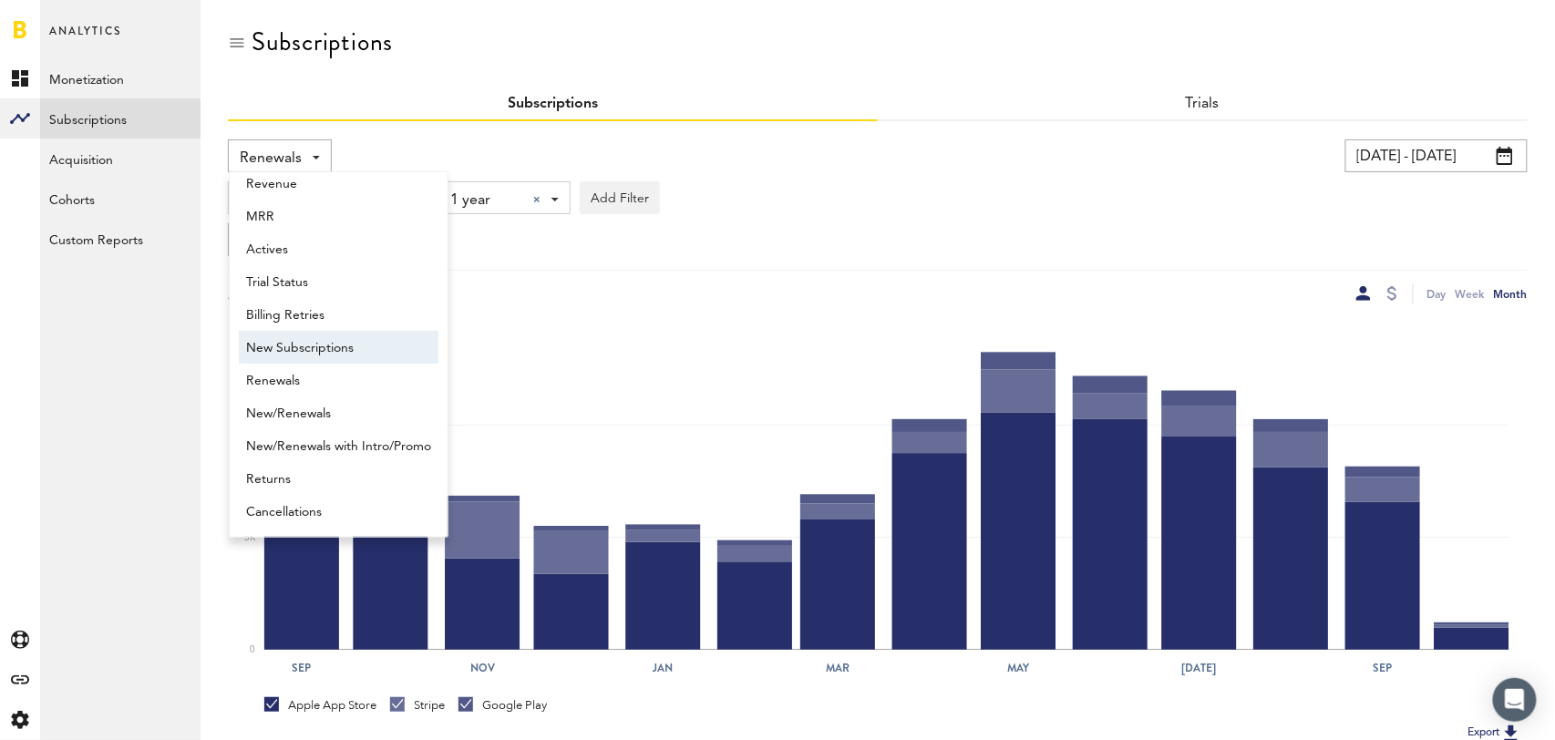
click at [303, 344] on span "New Subscriptions" at bounding box center [338, 348] width 185 height 31
